Goal: Complete application form

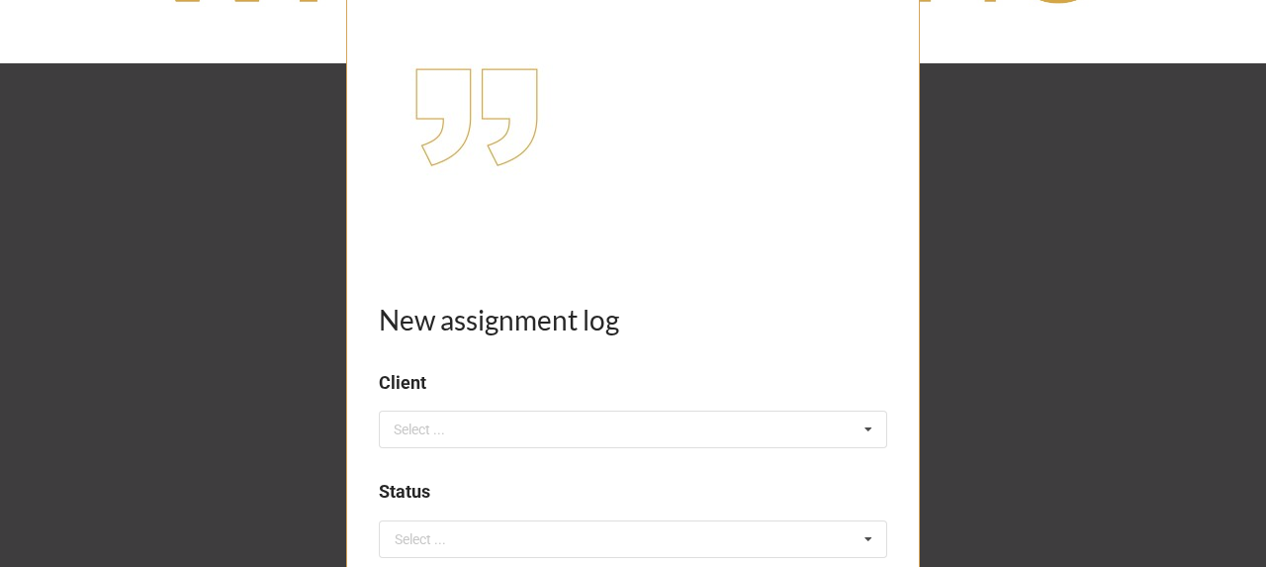
scroll to position [396, 0]
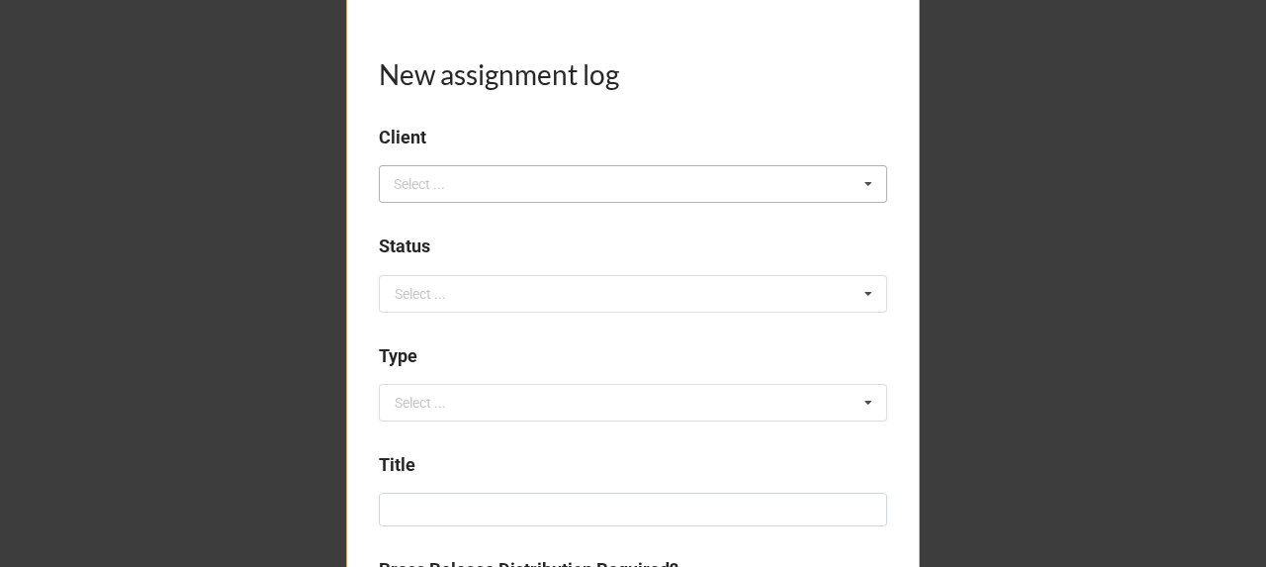
click at [524, 174] on div "Select ... No results found." at bounding box center [633, 184] width 509 height 38
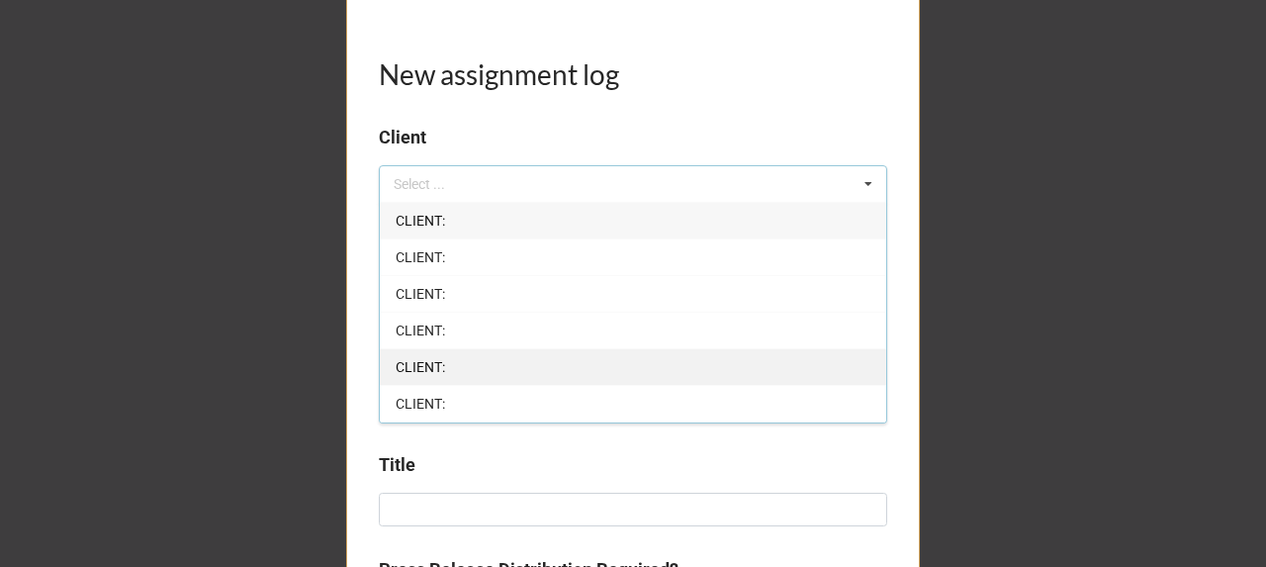
click at [457, 382] on div "CLIENT: CLIENT: CLIENT: CLIENT: CLIENT: CLIENT: CLIENT: CLIENT: CLIENT: CLIENT:…" at bounding box center [633, 313] width 509 height 222
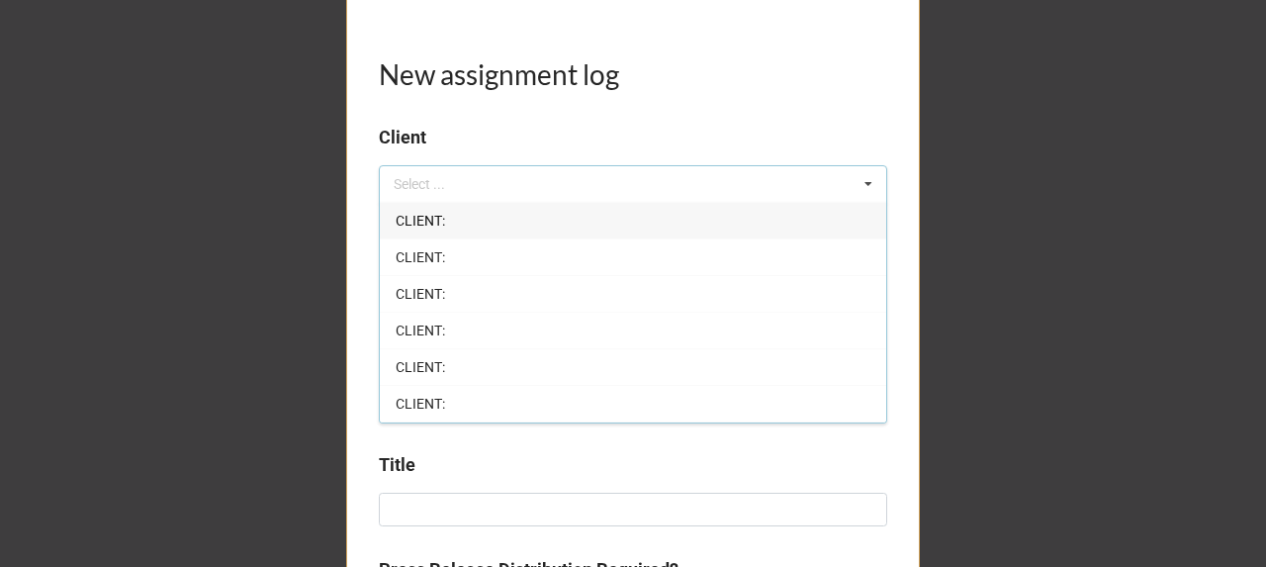
click at [328, 340] on div "New assignment log Client Select ... CLIENT: CLIENT: CLIENT: CLIENT: CLIENT: CL…" at bounding box center [633, 532] width 1266 height 1856
click at [459, 398] on input "text" at bounding box center [634, 403] width 507 height 36
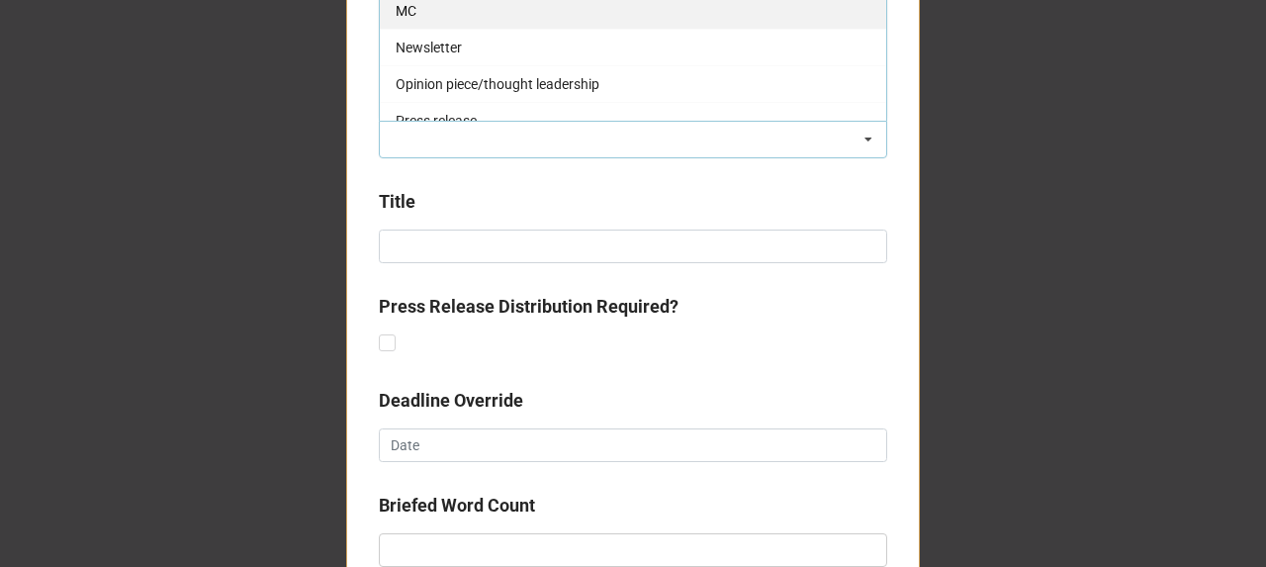
scroll to position [404, 0]
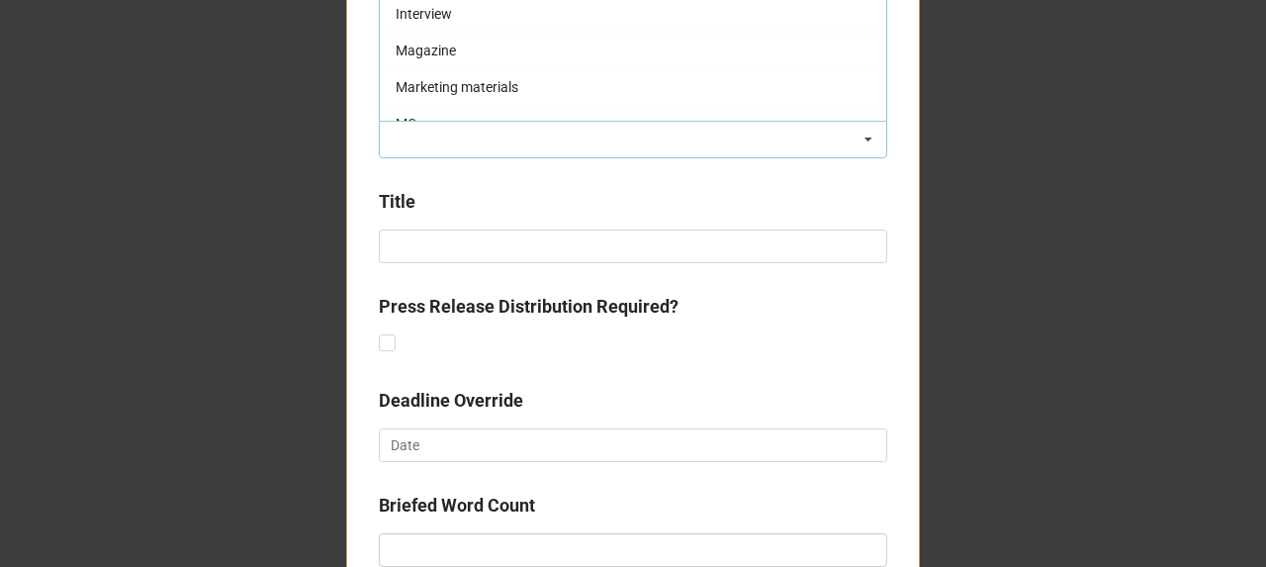
click at [285, 149] on div "New assignment log Client Select ... CLIENT: CLIENT: CLIENT: CLIENT: CLIENT: CL…" at bounding box center [633, 269] width 1266 height 1856
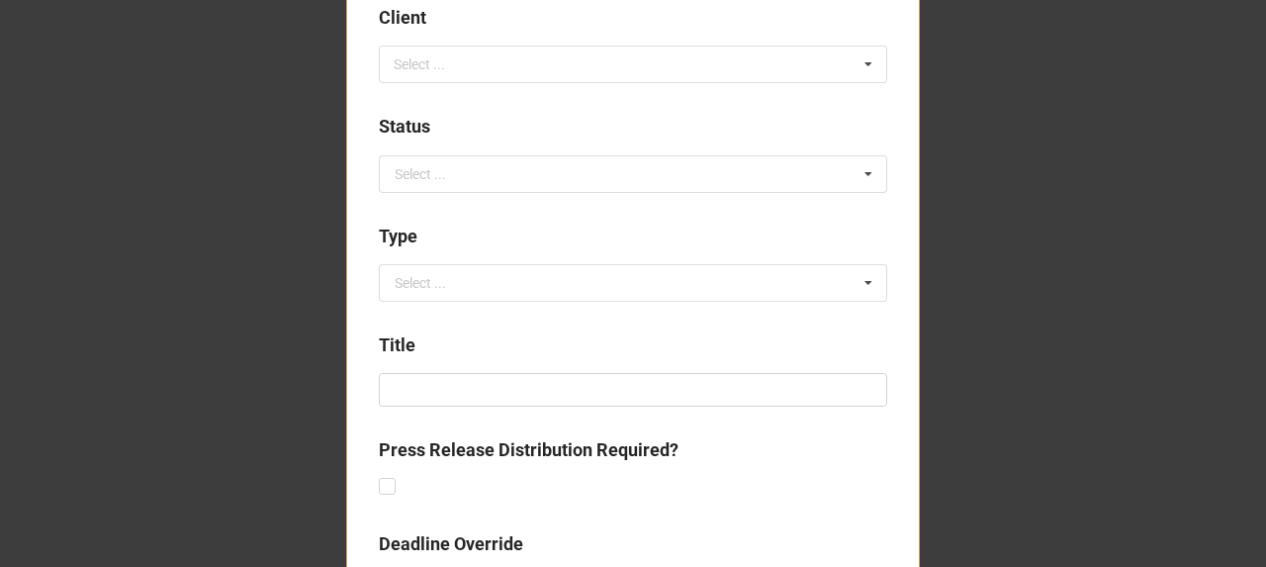
scroll to position [329, 0]
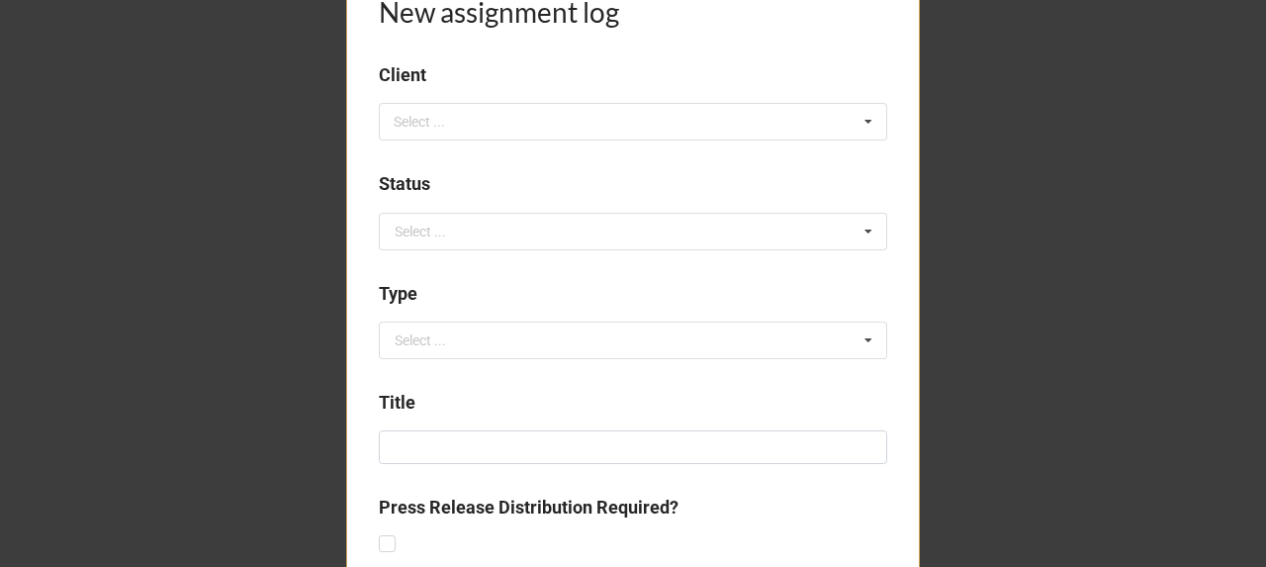
scroll to position [461, 0]
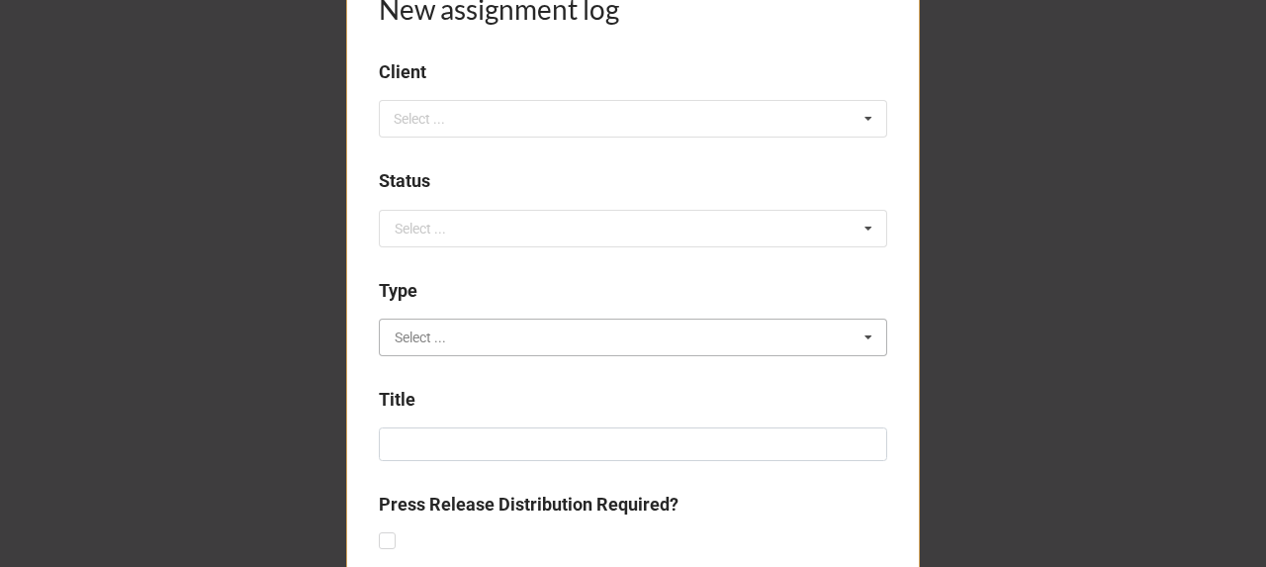
click at [459, 328] on input "text" at bounding box center [634, 338] width 507 height 36
type input "v"
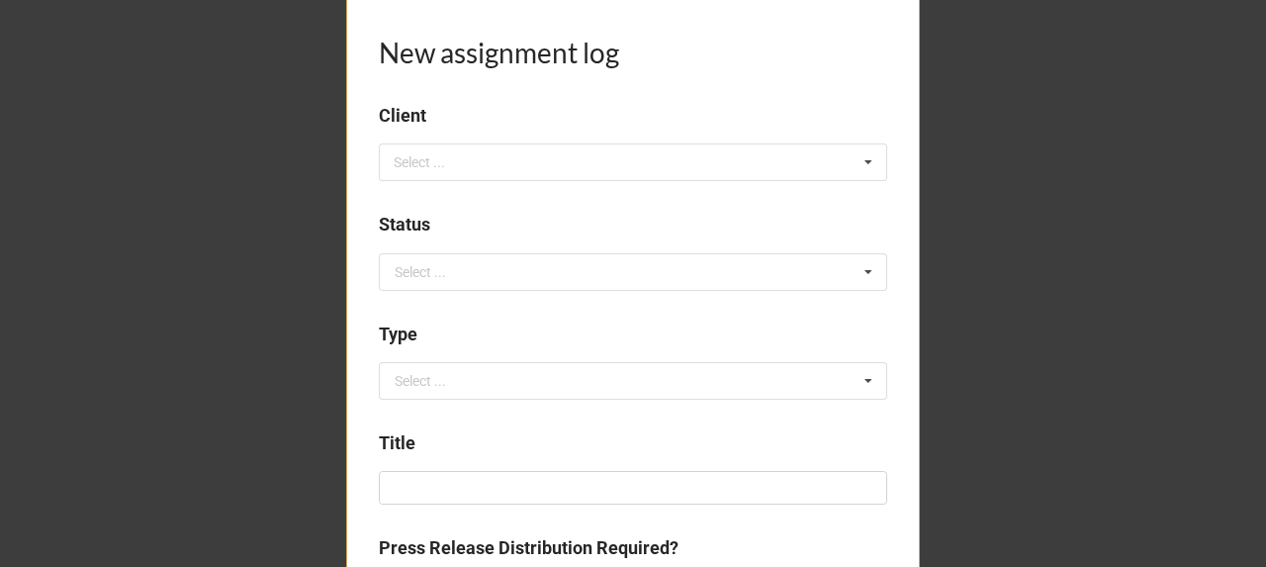
scroll to position [594, 0]
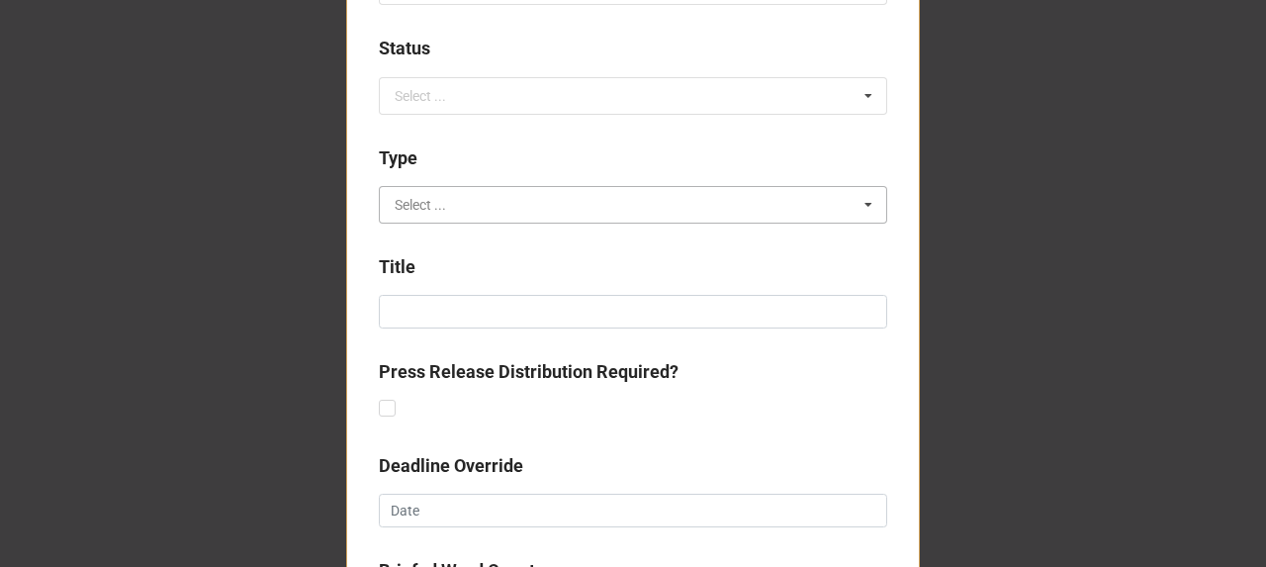
click at [458, 202] on input "text" at bounding box center [634, 205] width 507 height 36
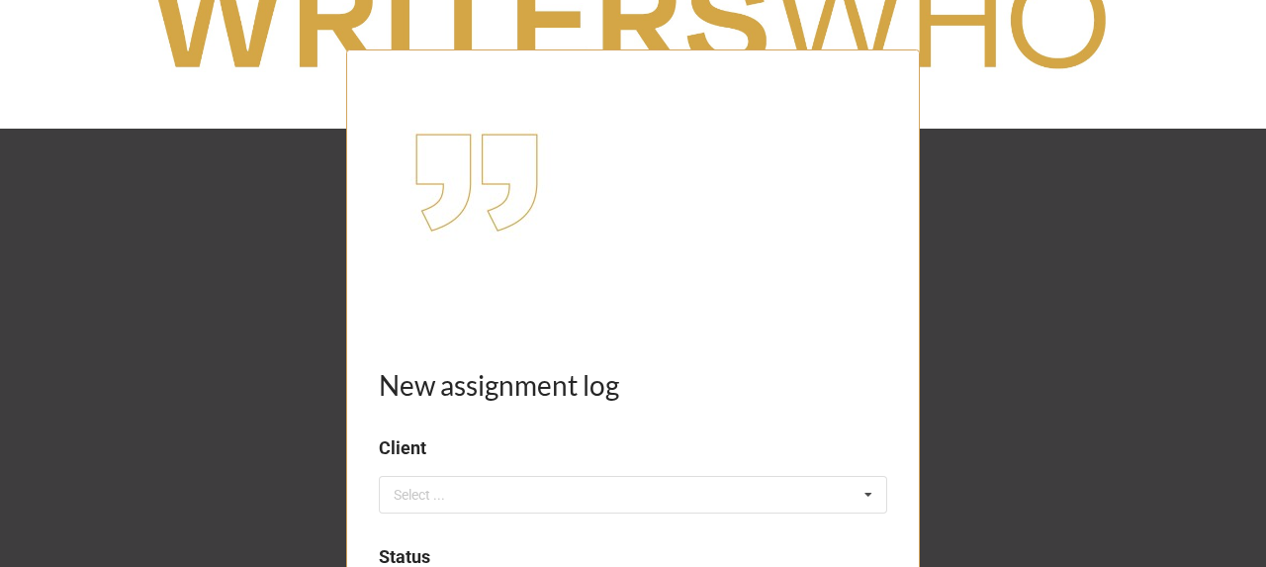
scroll to position [0, 0]
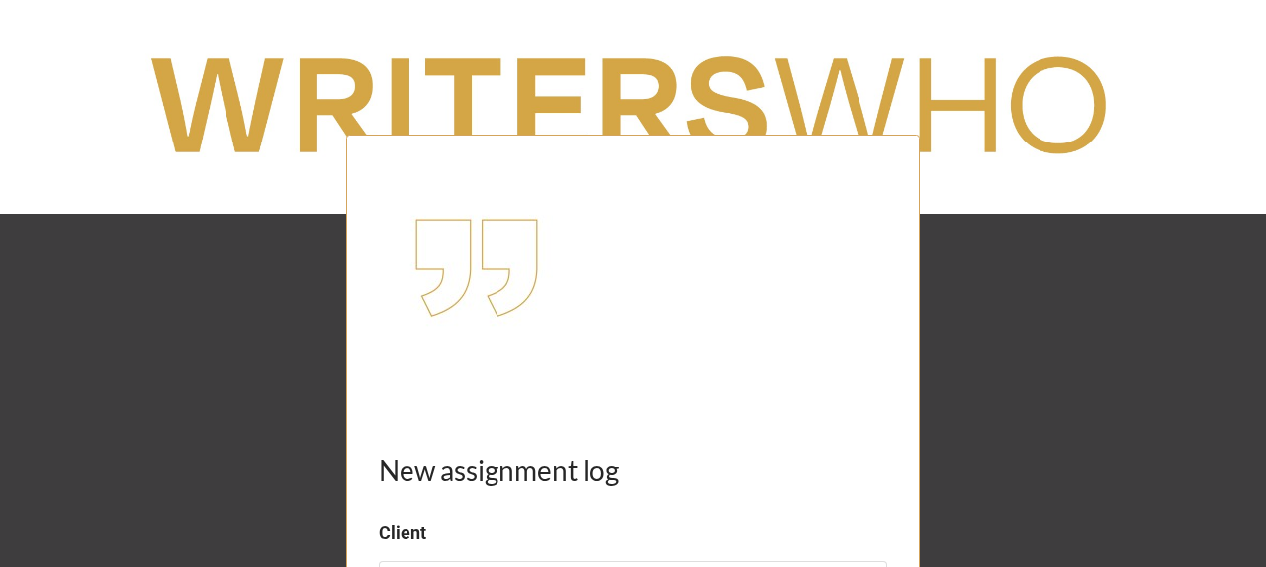
type input "vi"
